Goal: Navigation & Orientation: Find specific page/section

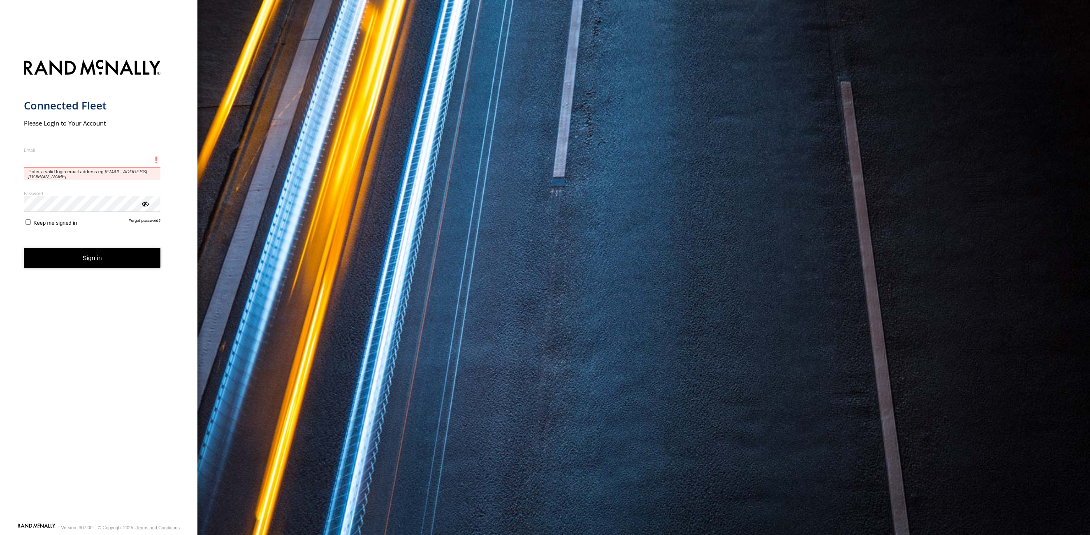
type input "**********"
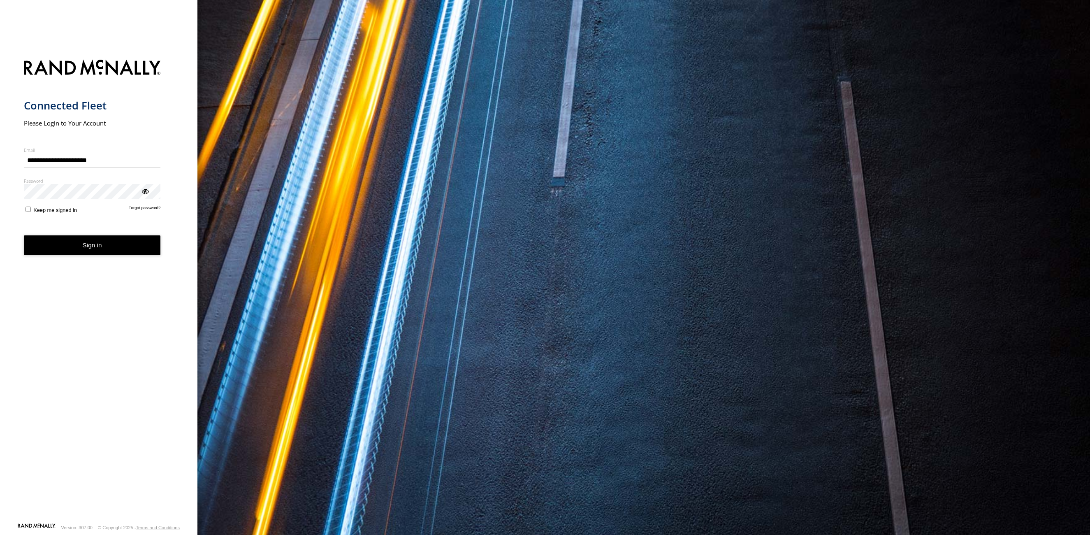
click at [90, 253] on button "Sign in" at bounding box center [92, 245] width 137 height 20
click at [86, 243] on button "Sign in" at bounding box center [92, 245] width 137 height 20
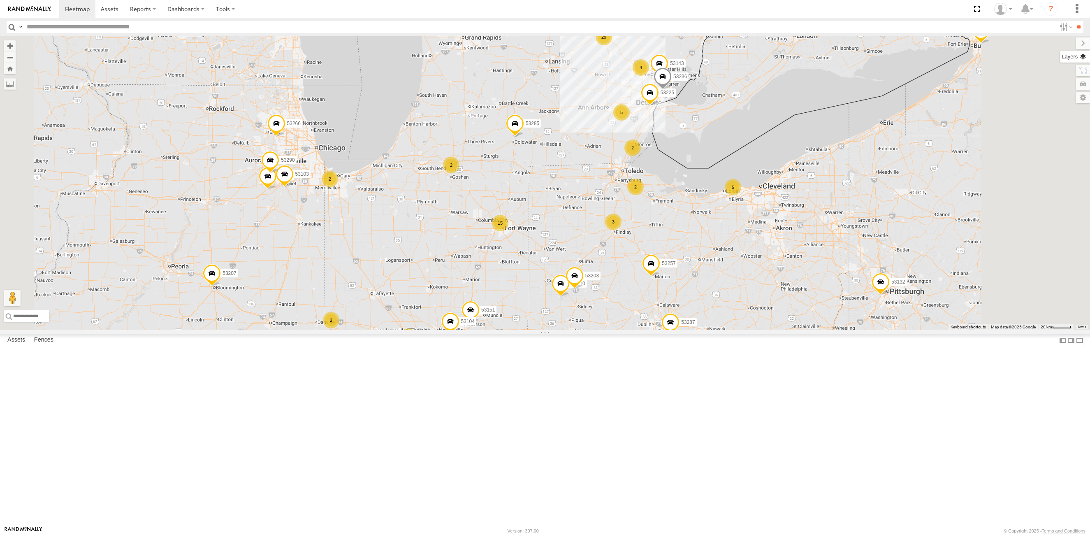
click at [1081, 57] on label at bounding box center [1075, 57] width 30 height 12
click at [0, 0] on span "Basemaps" at bounding box center [0, 0] width 0 height 0
click at [0, 0] on span "Satellite + Roadmap" at bounding box center [0, 0] width 0 height 0
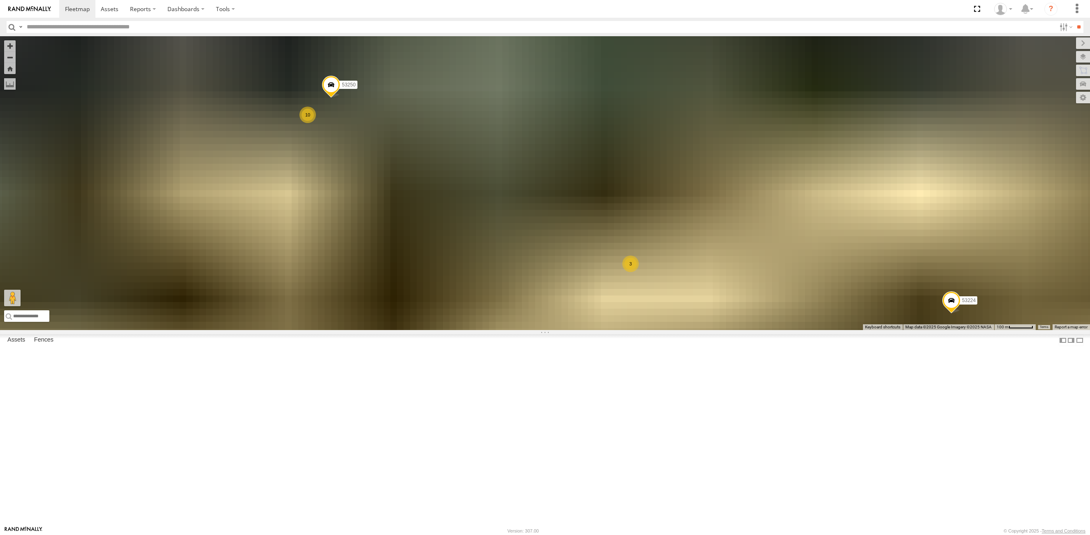
drag, startPoint x: 385, startPoint y: 206, endPoint x: 448, endPoint y: 225, distance: 65.2
click at [448, 225] on div "53216 53242 53230 53149 53247 53285 53225 53229 53287 53151 53210 53258 53103 5…" at bounding box center [545, 183] width 1090 height 294
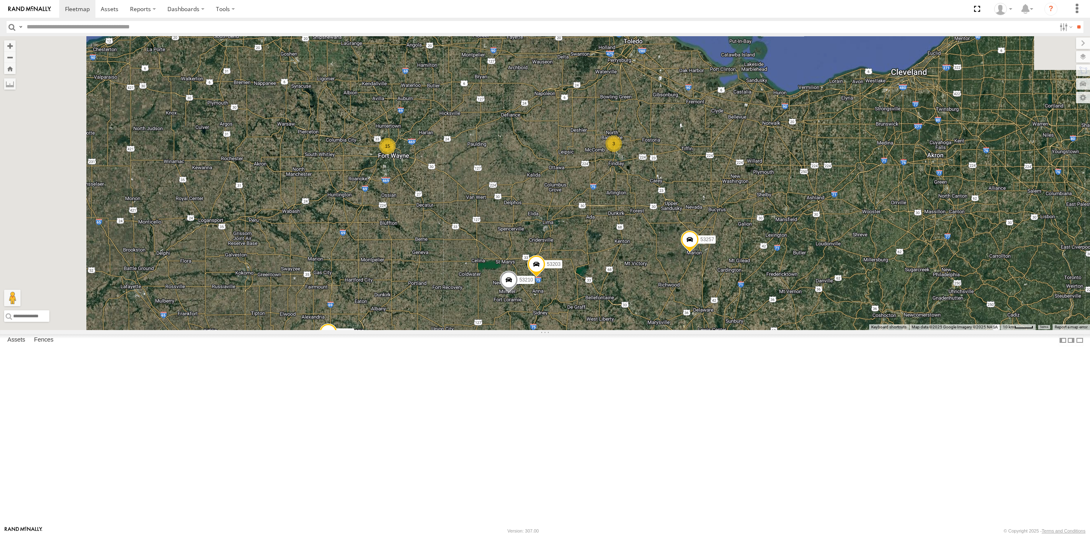
drag, startPoint x: 551, startPoint y: 234, endPoint x: 579, endPoint y: 312, distance: 83.4
click at [579, 312] on div "53216 53285 53225 53229 53287 53207 53257 53266 53132 53278 53276 53252 53284 5…" at bounding box center [545, 183] width 1090 height 294
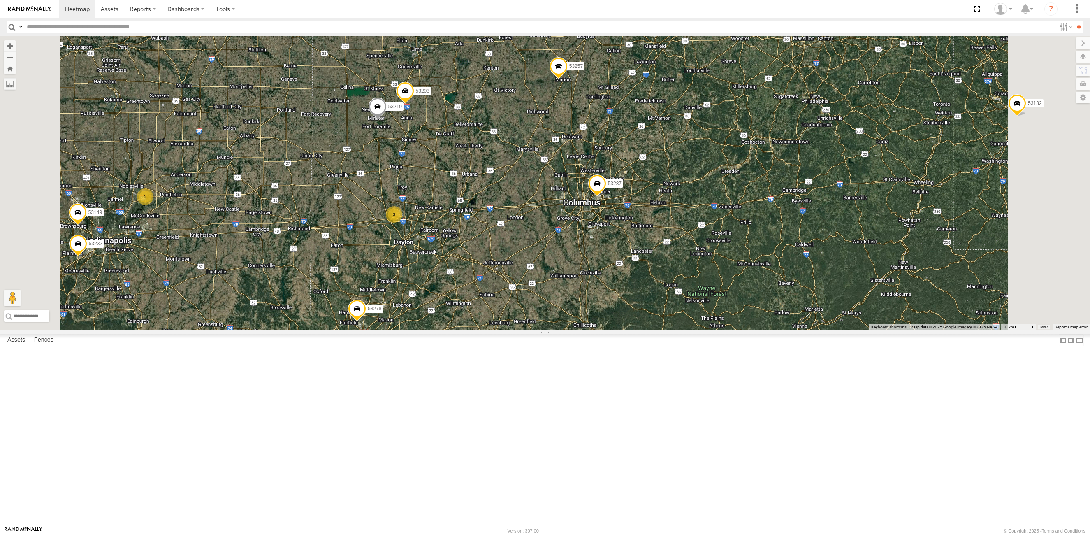
drag, startPoint x: 580, startPoint y: 204, endPoint x: 526, endPoint y: 403, distance: 206.8
click at [526, 330] on div "53216 53285 53225 53229 53287 53207 53257 53266 53132 53278 53276 53252 53284 5…" at bounding box center [545, 183] width 1090 height 294
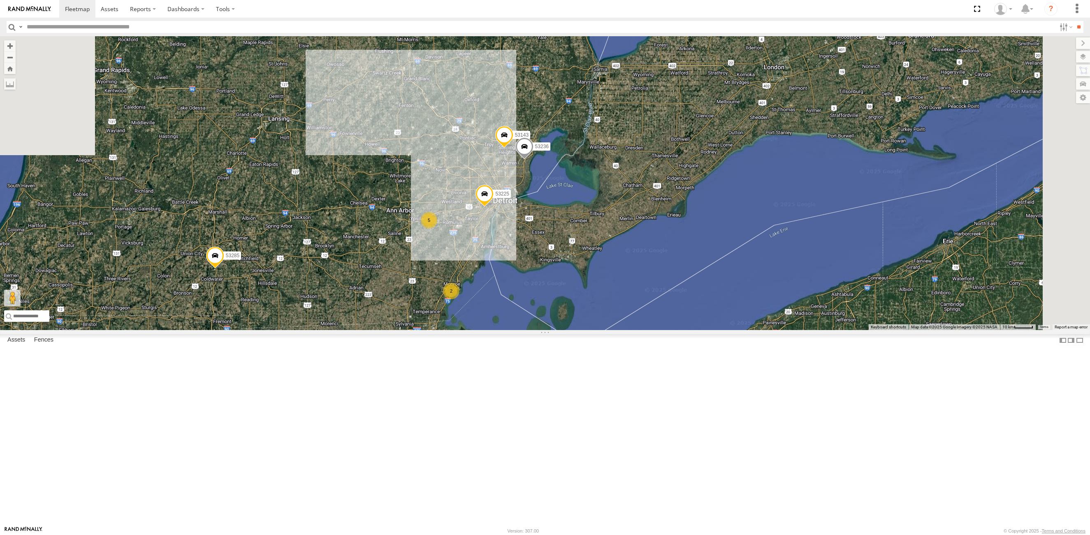
drag, startPoint x: 501, startPoint y: 353, endPoint x: 502, endPoint y: 380, distance: 26.7
click at [502, 330] on div "53216 53285 53225 53229 53287 53207 53257 53266 53132 53278 53276 53252 53284 5…" at bounding box center [545, 183] width 1090 height 294
